Goal: Navigation & Orientation: Find specific page/section

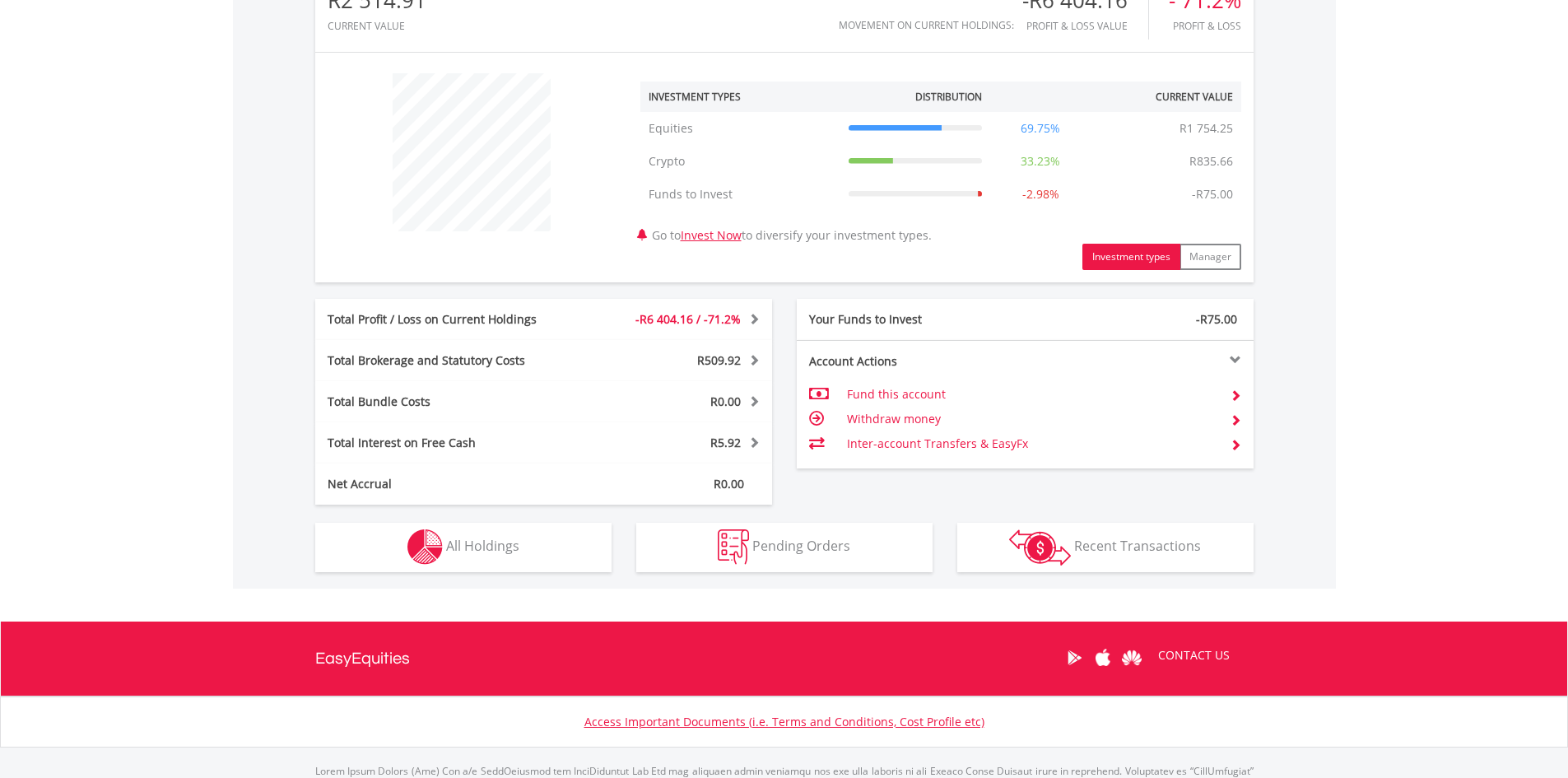
scroll to position [577, 0]
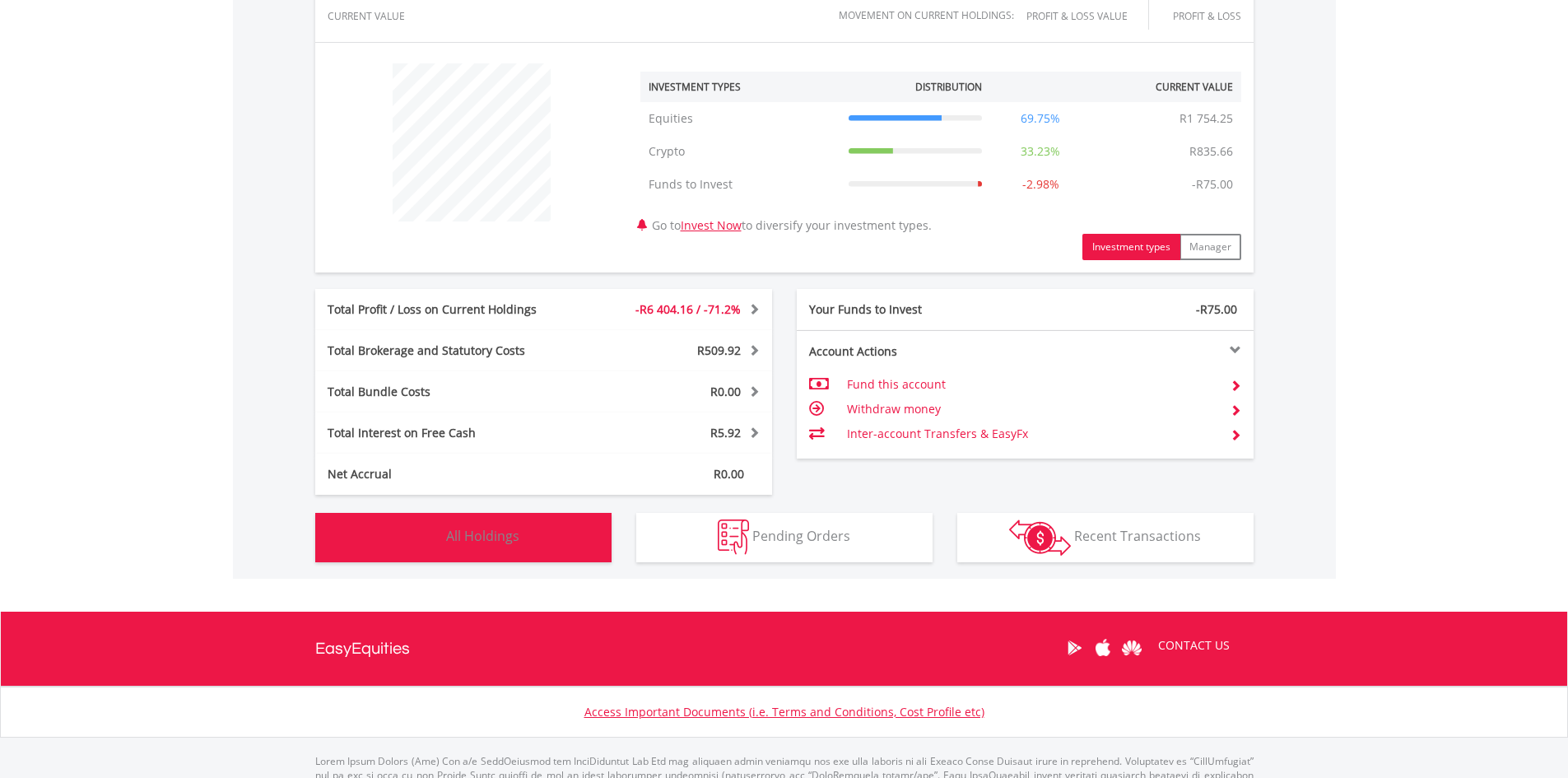
click at [504, 551] on button "Holdings All Holdings" at bounding box center [463, 537] width 296 height 49
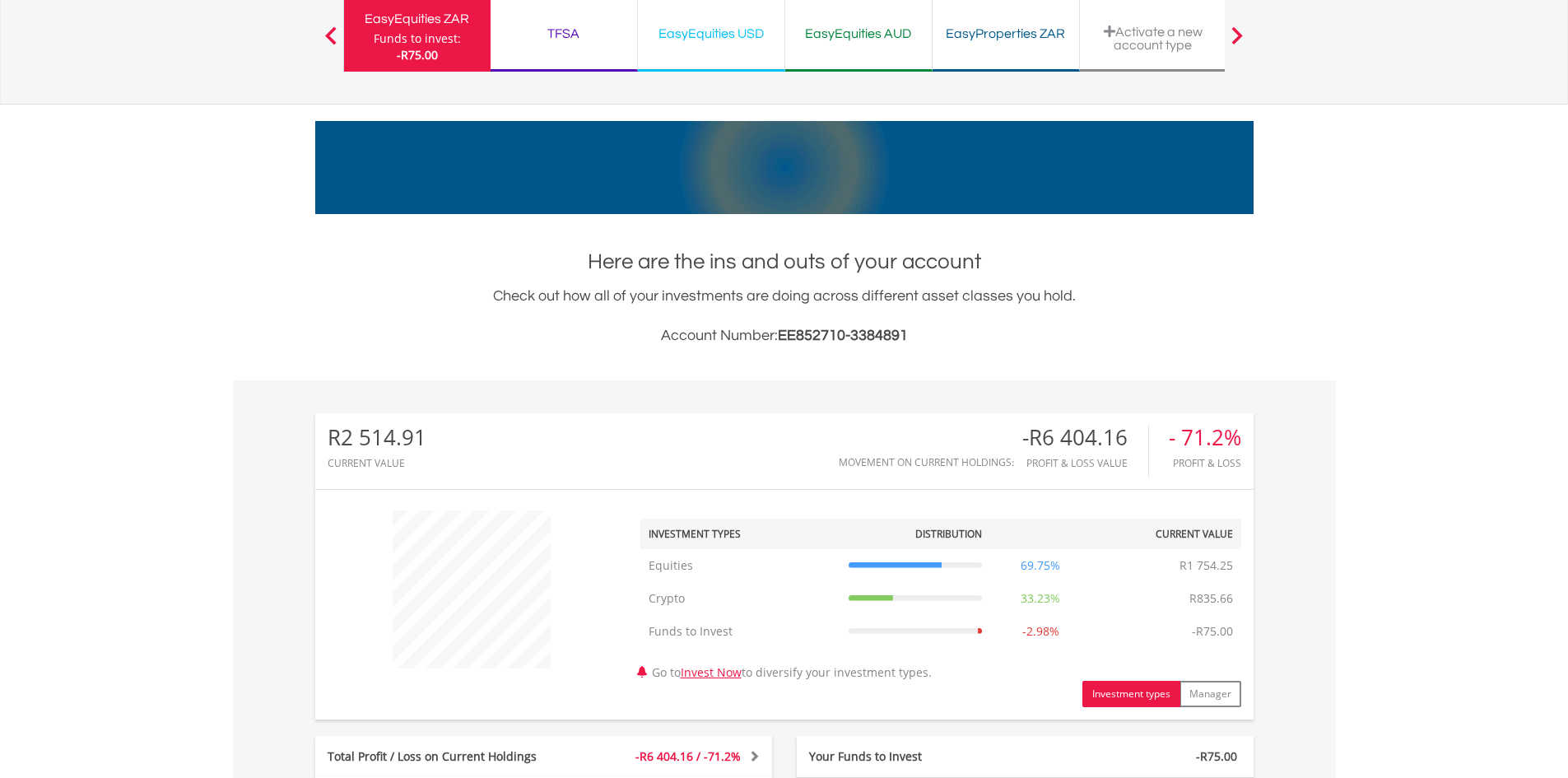
scroll to position [0, 0]
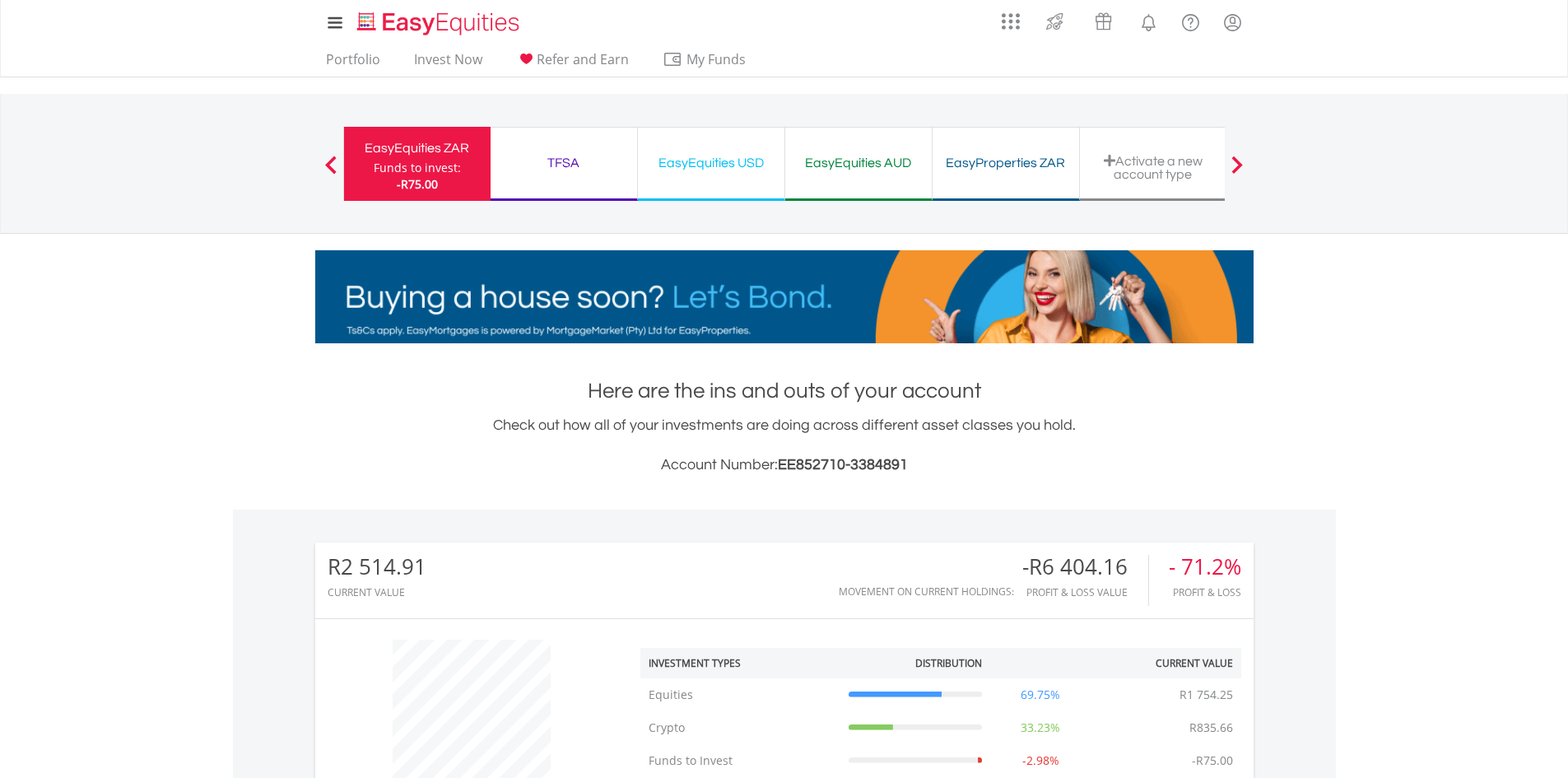
click at [578, 163] on div "TFSA" at bounding box center [564, 162] width 127 height 23
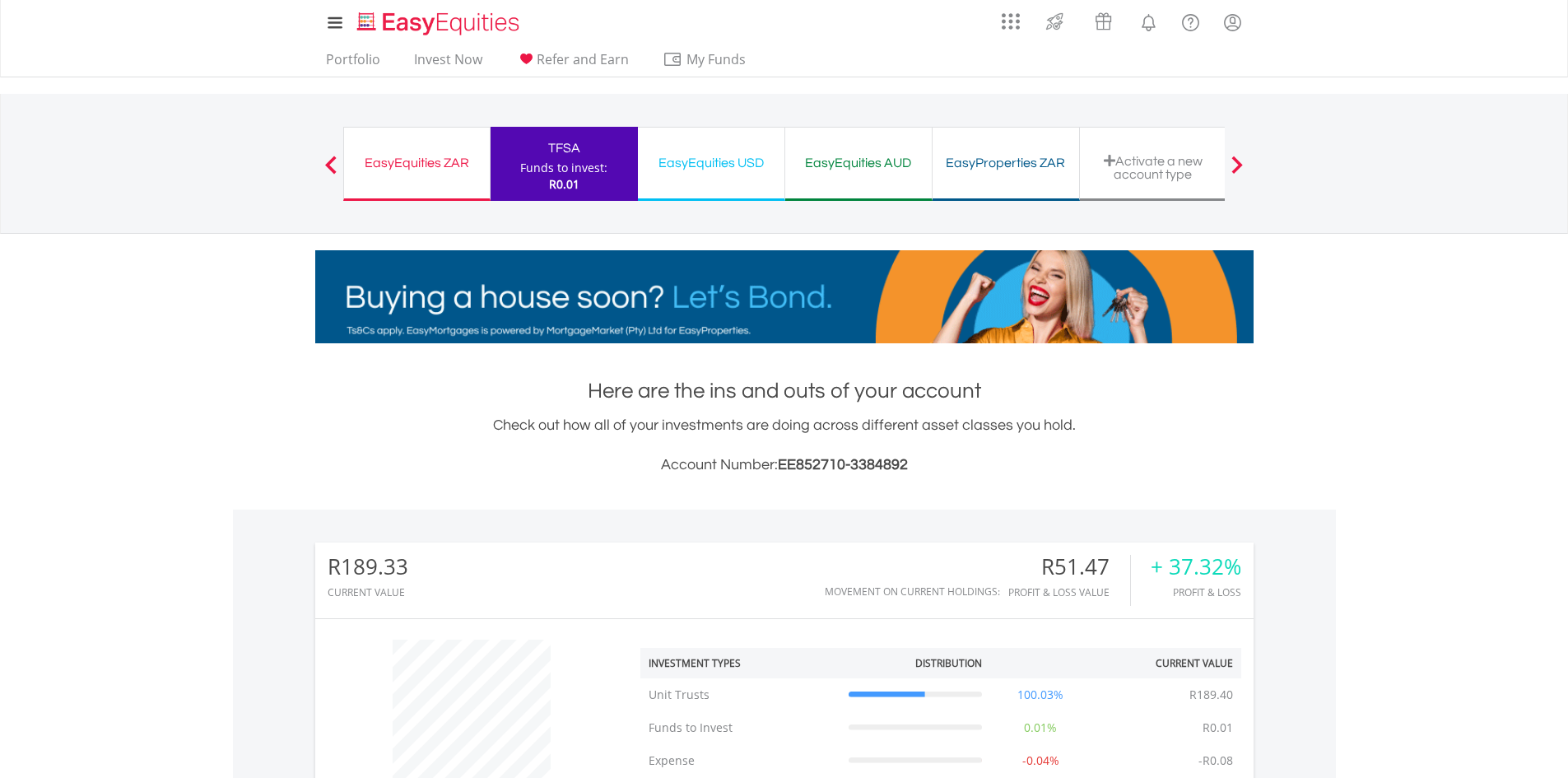
scroll to position [158, 313]
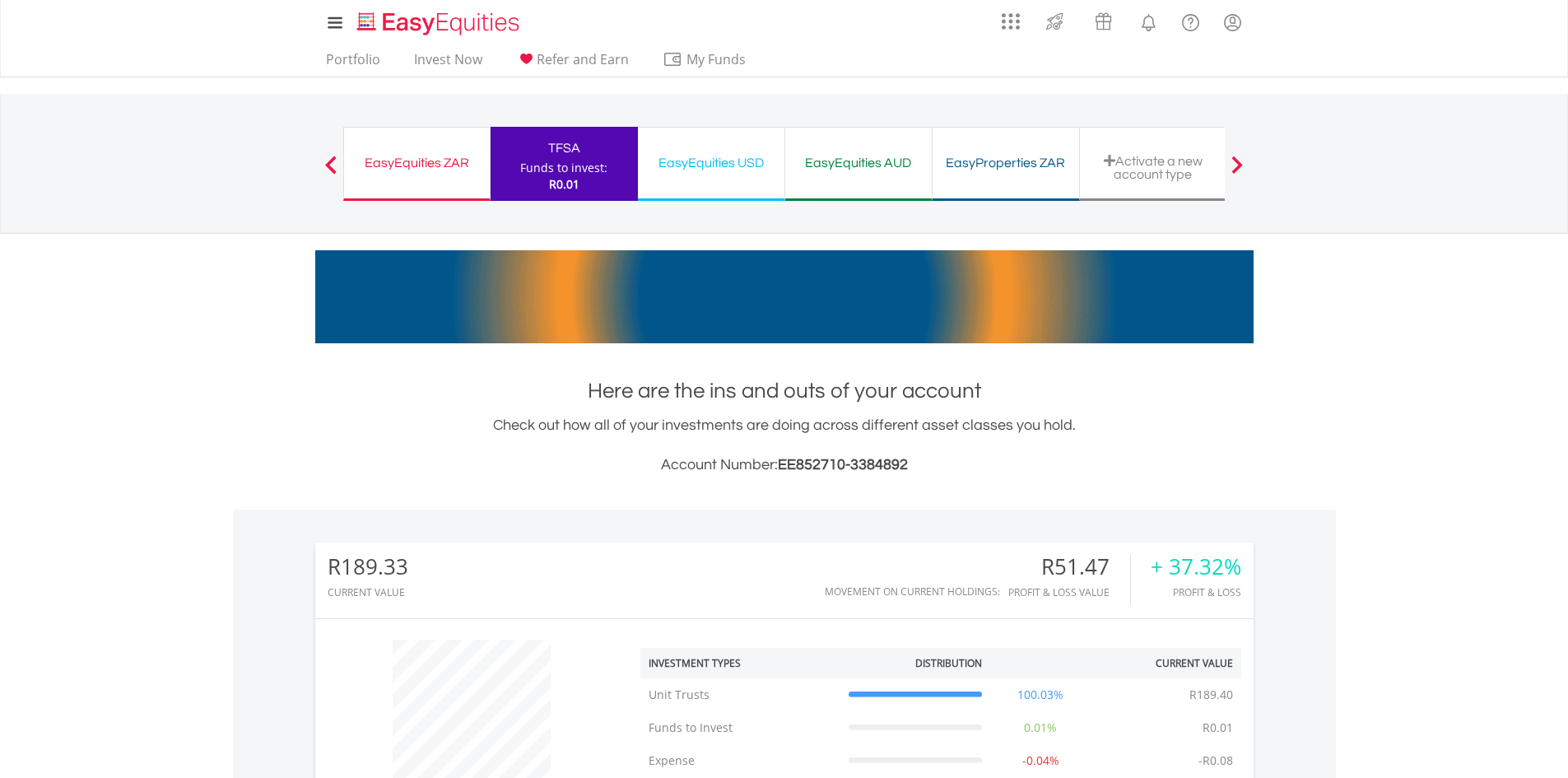
click at [672, 164] on div "EasyEquities USD" at bounding box center [711, 162] width 127 height 23
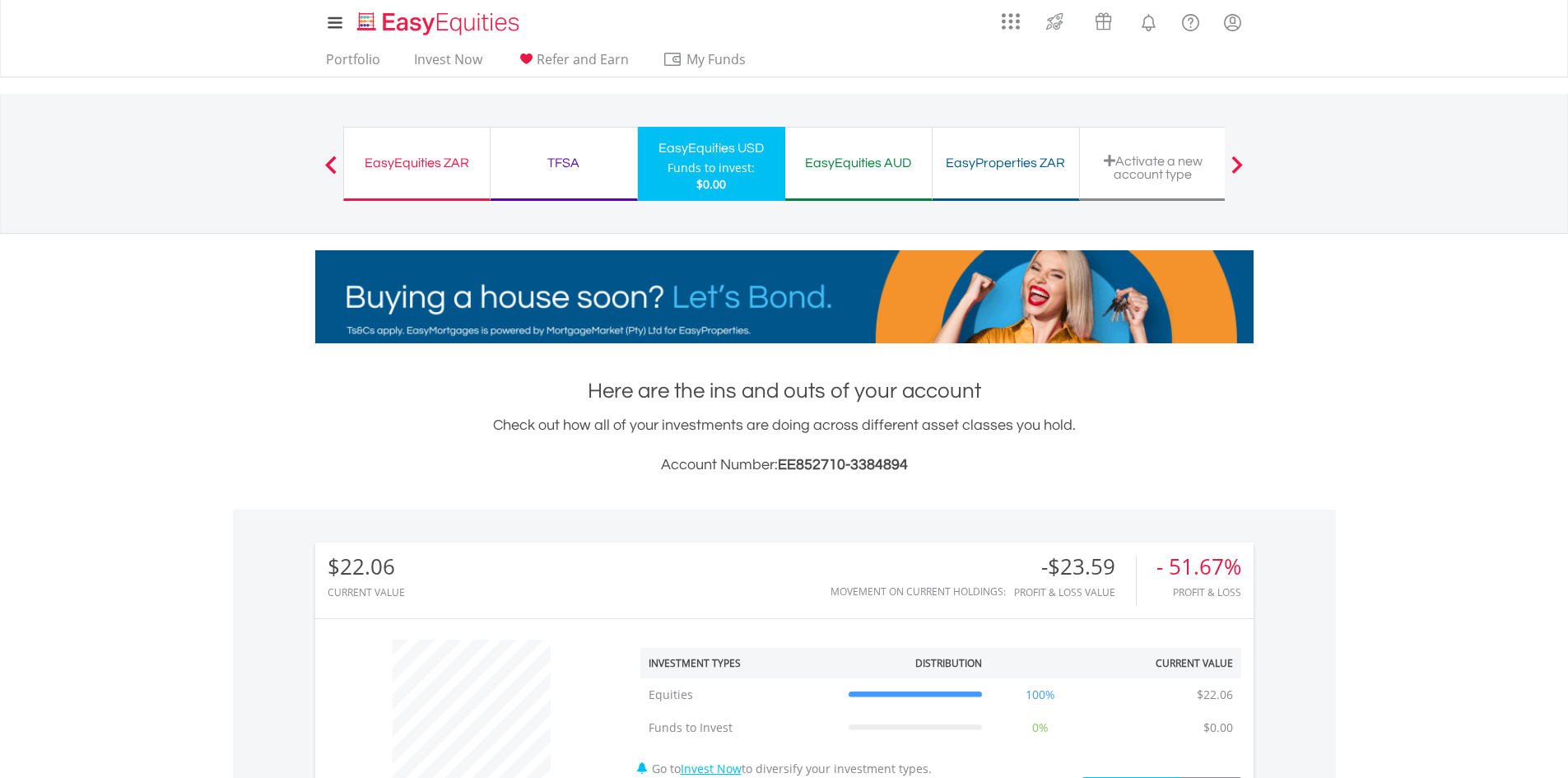
click at [842, 160] on div "EasyEquities AUD" at bounding box center [859, 162] width 127 height 23
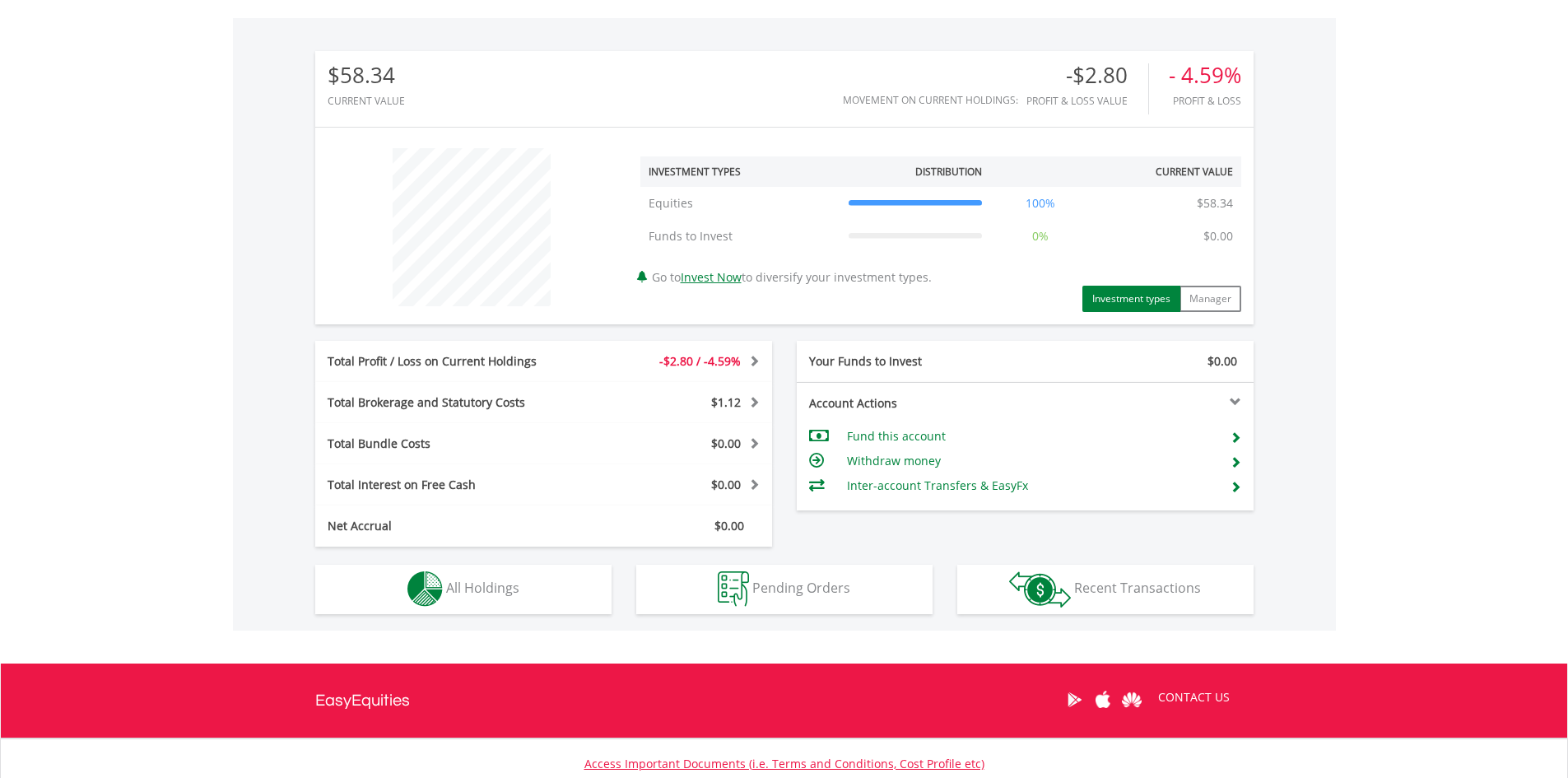
scroll to position [494, 0]
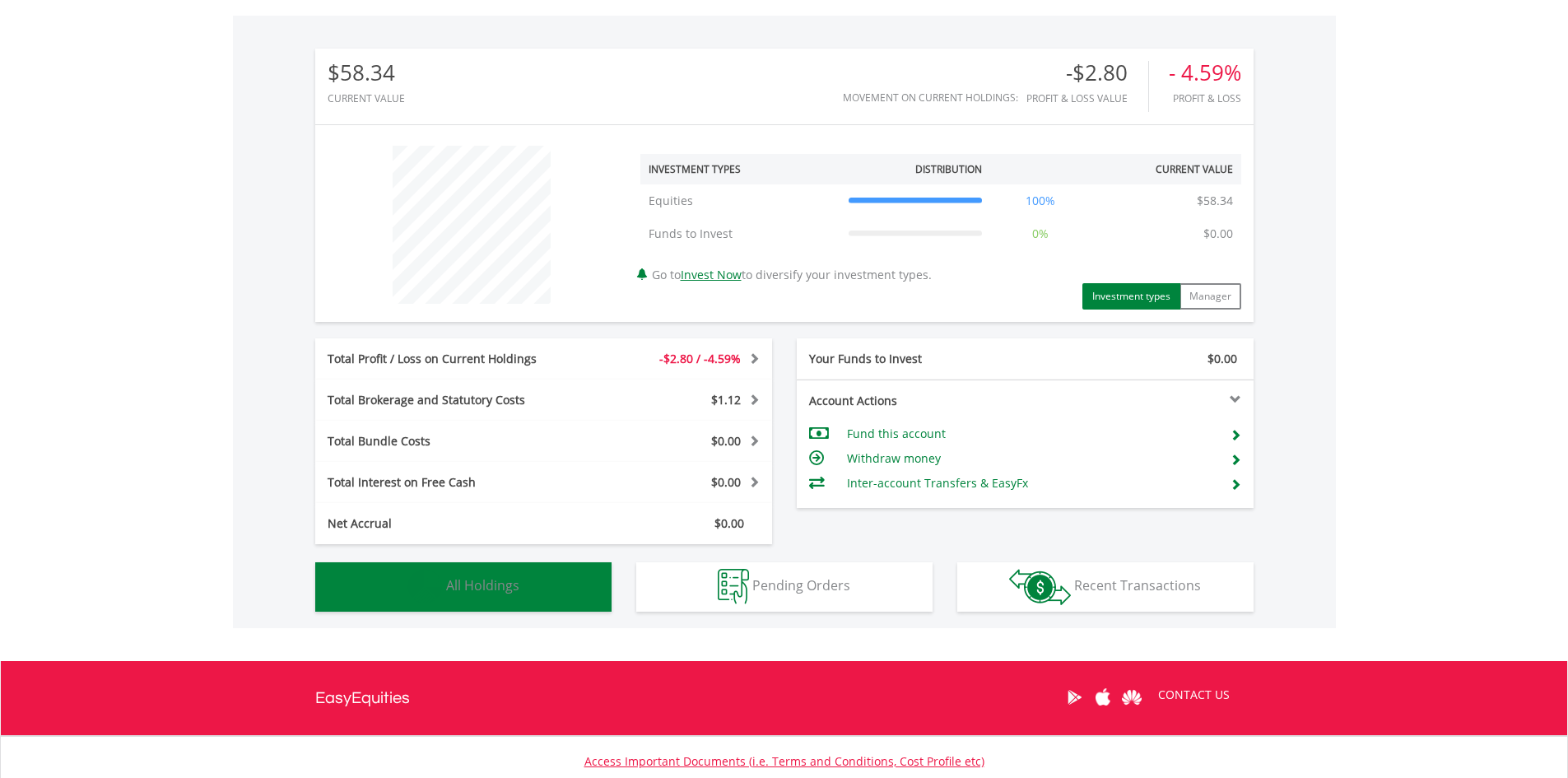
click at [466, 570] on button "Holdings All Holdings" at bounding box center [463, 587] width 296 height 49
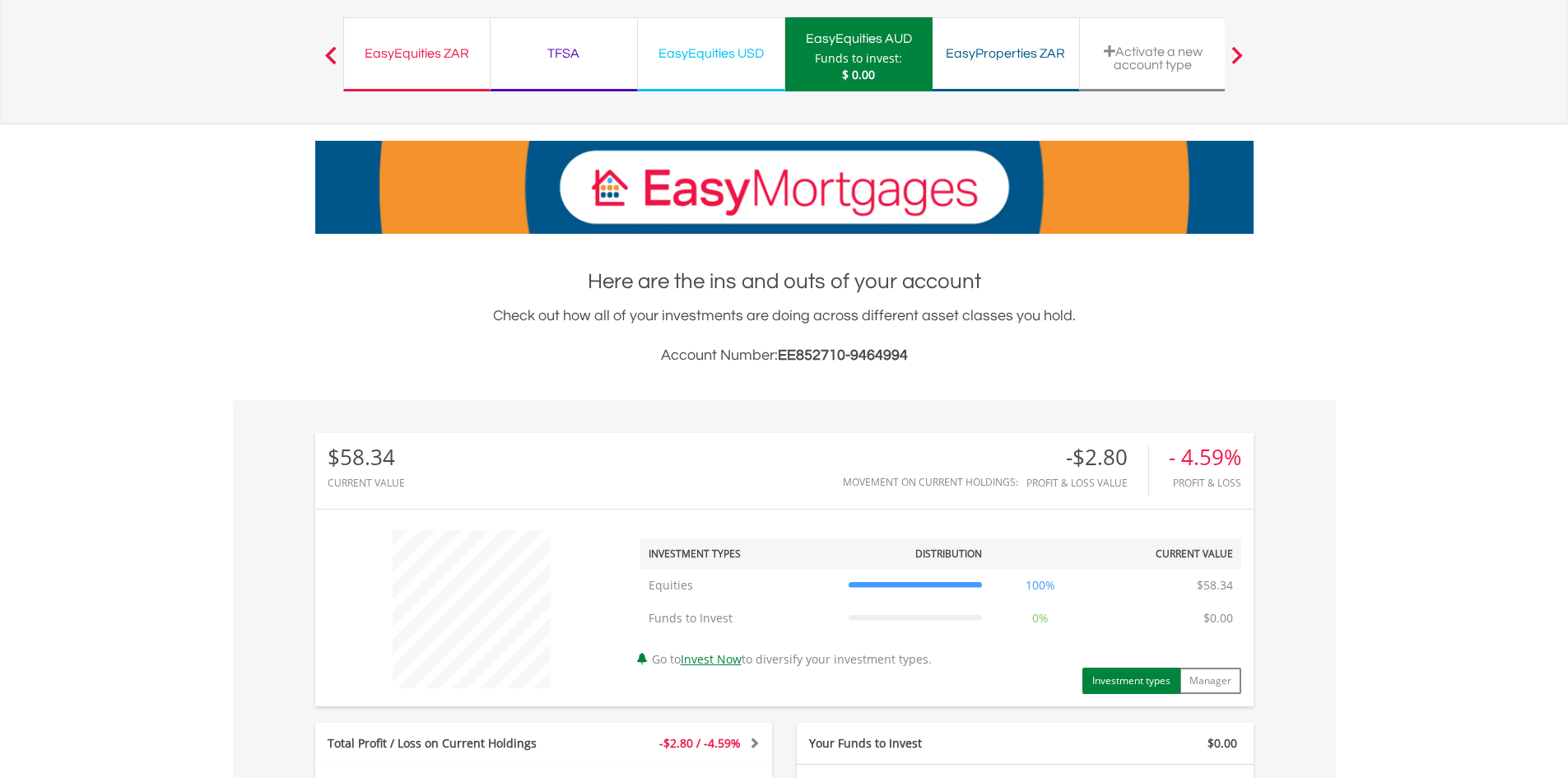
scroll to position [108, 0]
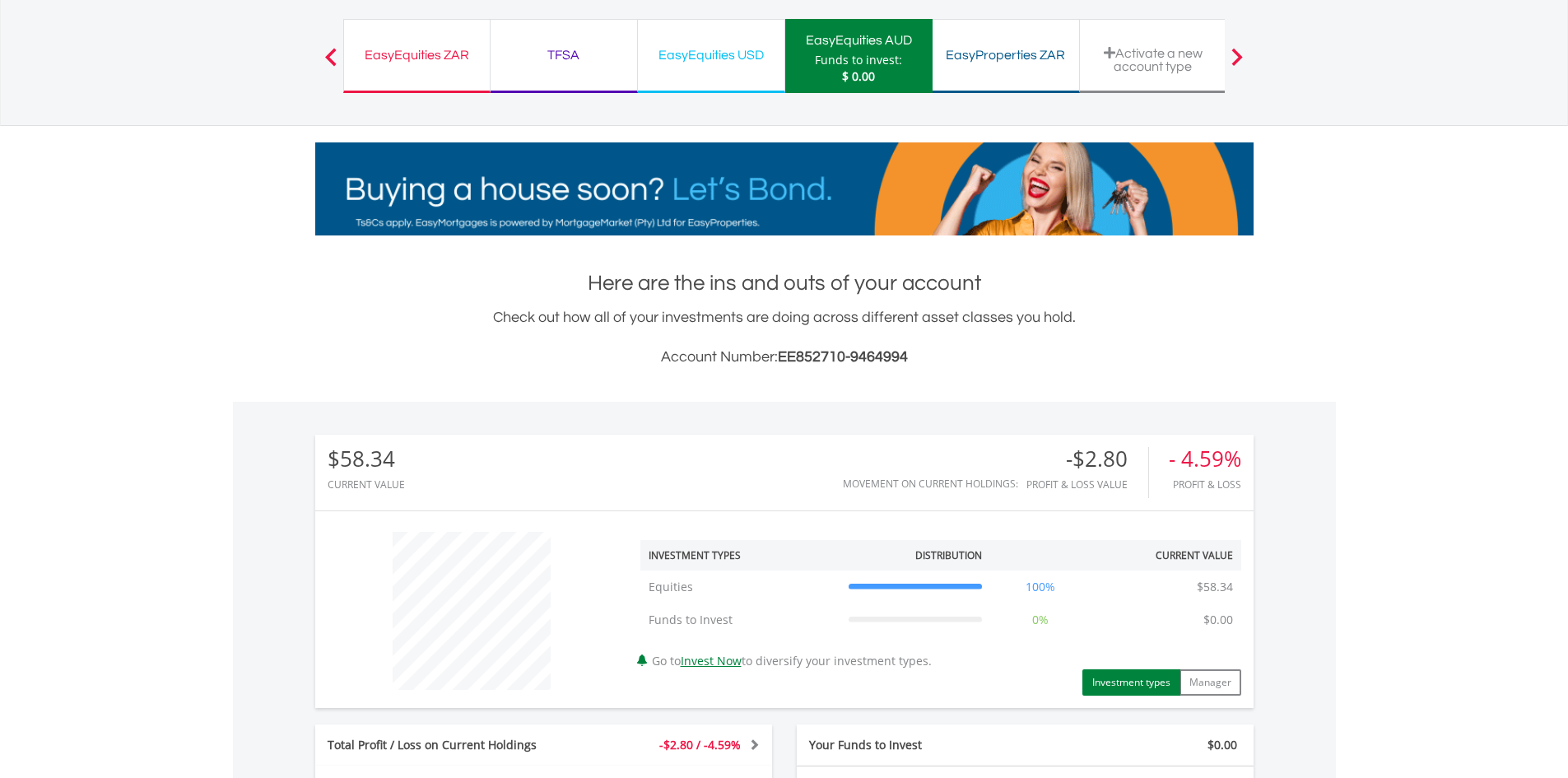
click at [1037, 69] on div "EasyProperties ZAR Funds to invest: $ 0.00" at bounding box center [1006, 56] width 148 height 74
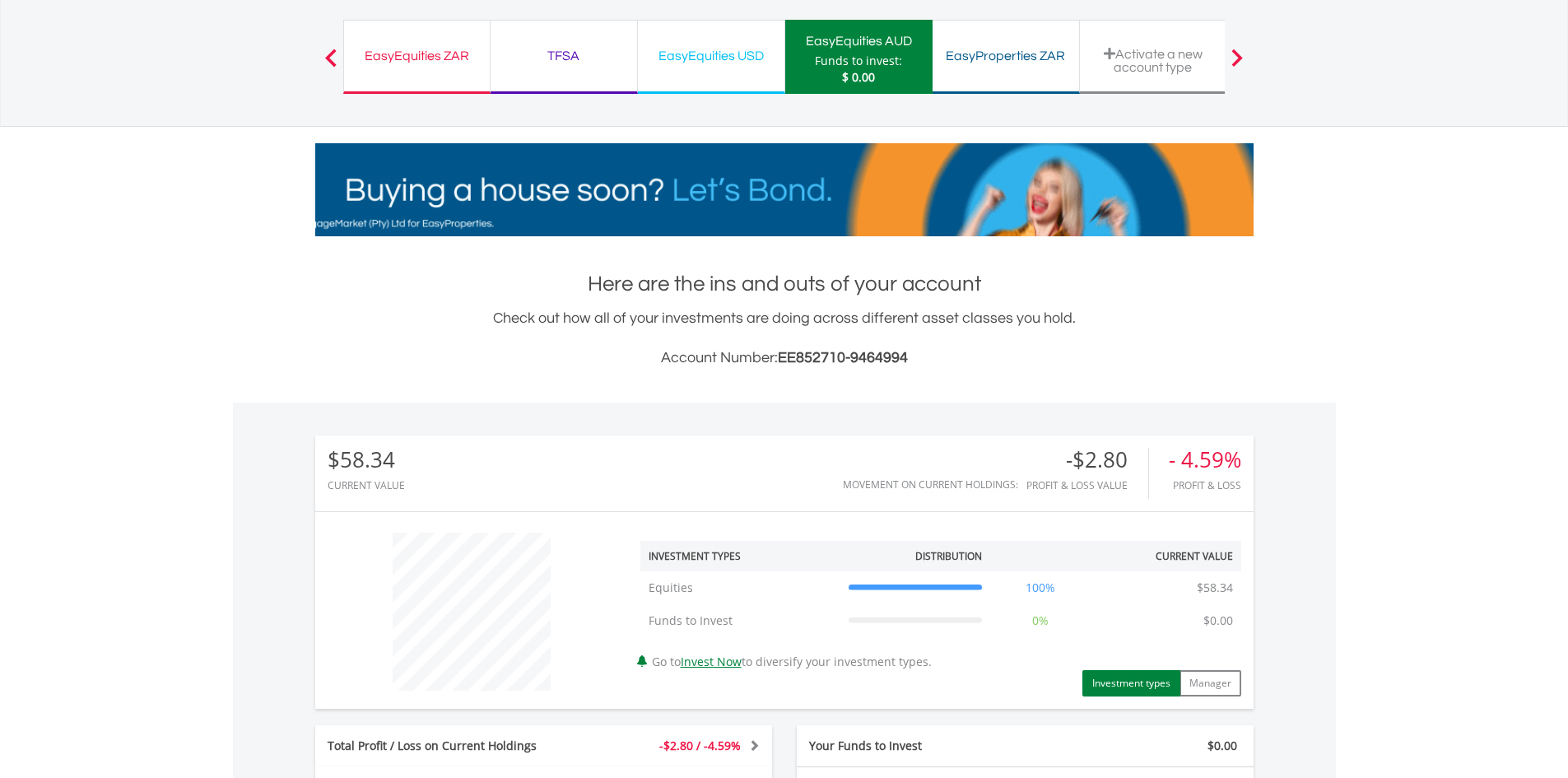
scroll to position [0, 0]
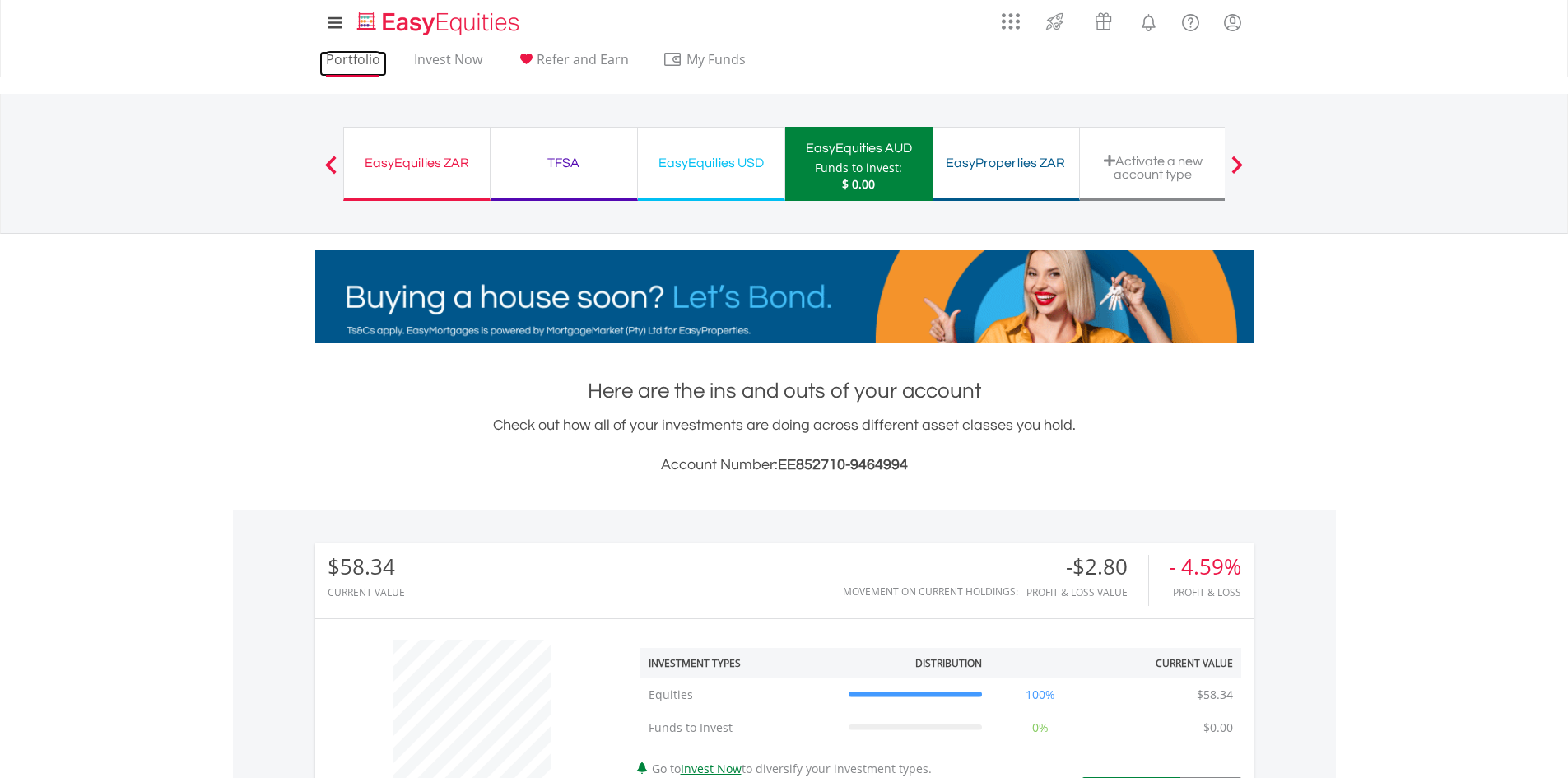
click at [321, 58] on link "Portfolio" at bounding box center [353, 63] width 68 height 25
